Goal: Check status: Check status

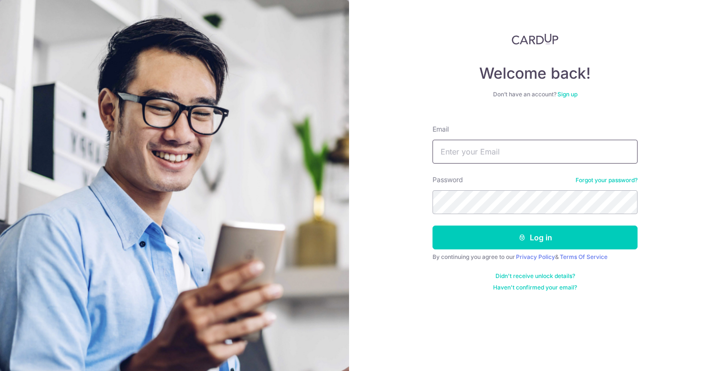
type input "[EMAIL_ADDRESS][DOMAIN_NAME]"
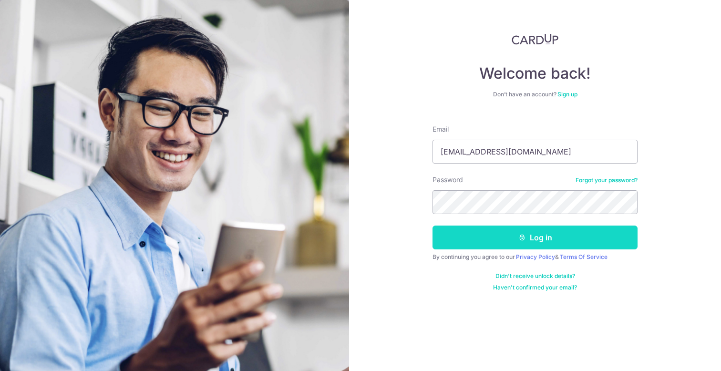
click at [533, 243] on button "Log in" at bounding box center [535, 238] width 205 height 24
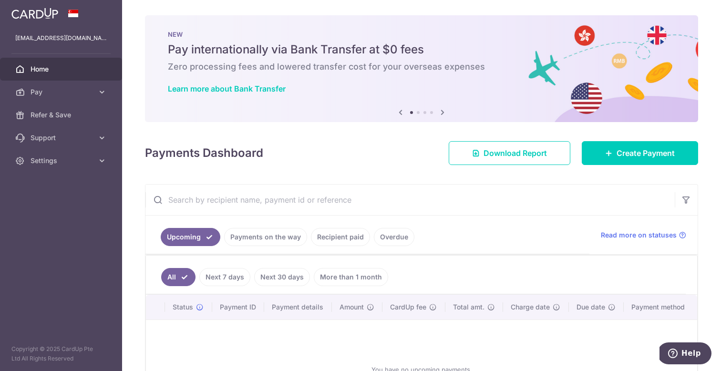
click at [336, 237] on link "Recipient paid" at bounding box center [340, 237] width 59 height 18
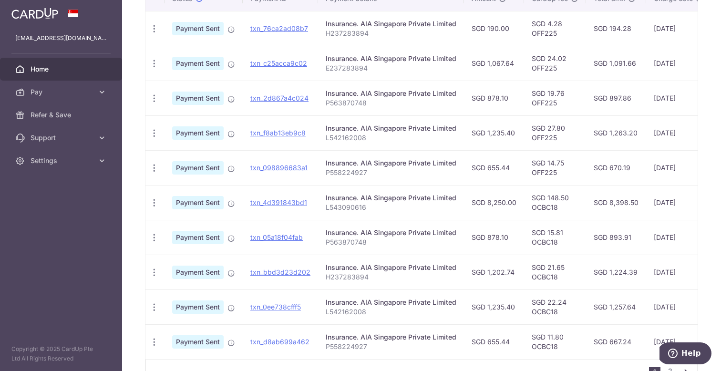
scroll to position [331, 0]
